Goal: Entertainment & Leisure: Consume media (video, audio)

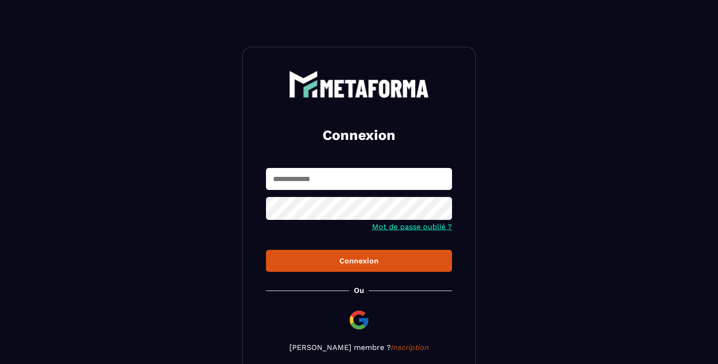
click at [324, 179] on input "text" at bounding box center [359, 179] width 186 height 22
type input "**********"
click at [444, 215] on icon at bounding box center [441, 209] width 11 height 11
click at [266, 250] on button "Connexion" at bounding box center [359, 261] width 186 height 22
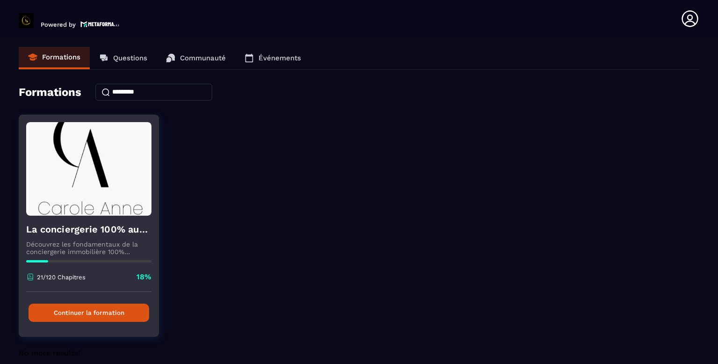
click at [114, 313] on button "Continuer la formation" at bounding box center [89, 313] width 121 height 18
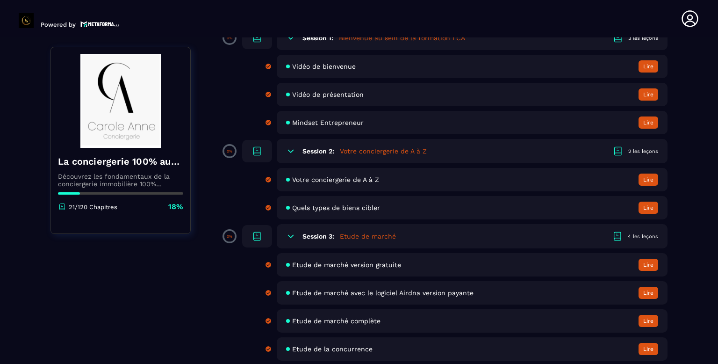
scroll to position [191, 0]
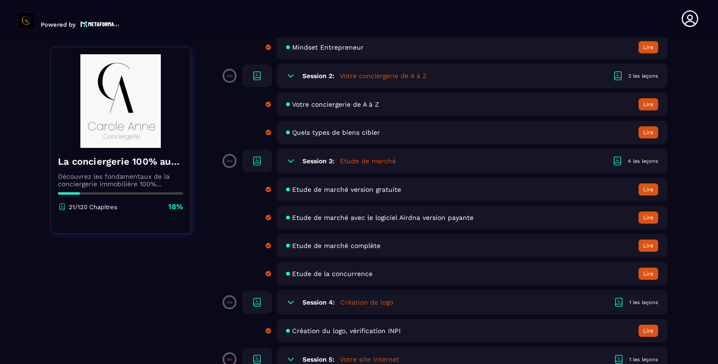
click at [431, 219] on span "Etude de marché avec le logiciel Airdna version payante" at bounding box center [382, 217] width 181 height 7
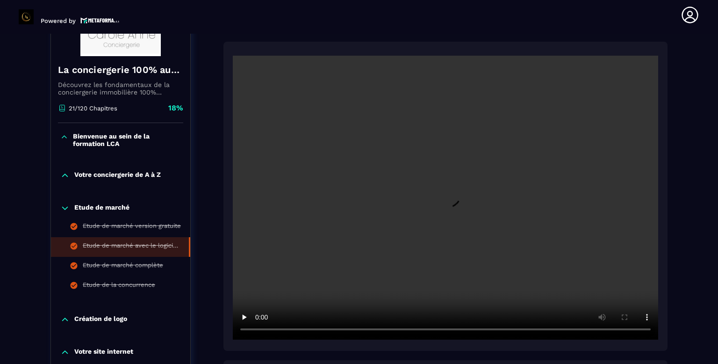
scroll to position [172, 0]
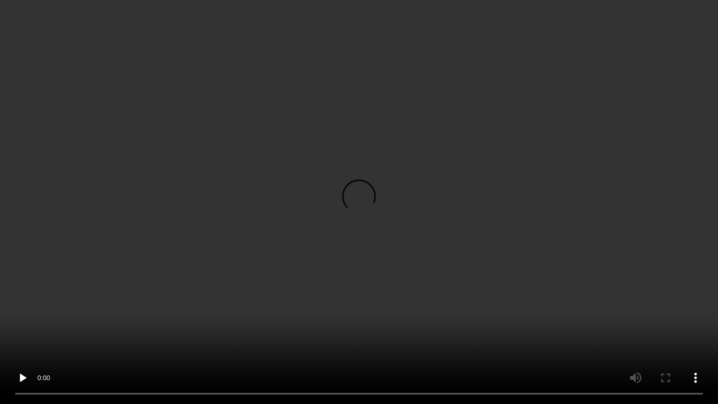
click at [360, 5] on video at bounding box center [359, 202] width 718 height 404
click at [238, 2] on video at bounding box center [359, 202] width 718 height 404
click at [151, 4] on video at bounding box center [359, 202] width 718 height 404
click at [239, 4] on video at bounding box center [359, 202] width 718 height 404
